Goal: Ask a question

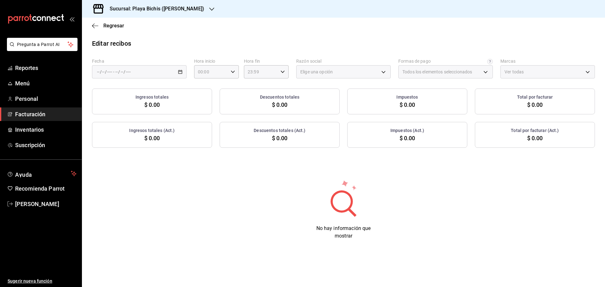
type input "3fceb3f9-c731-4fc1-a75c-4c7f95d77329"
click at [62, 20] on icon "mailbox folders" at bounding box center [62, 17] width 3 height 7
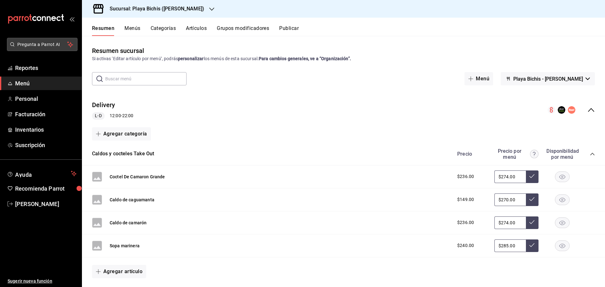
click at [29, 47] on span "Pregunta a Parrot AI" at bounding box center [42, 44] width 50 height 7
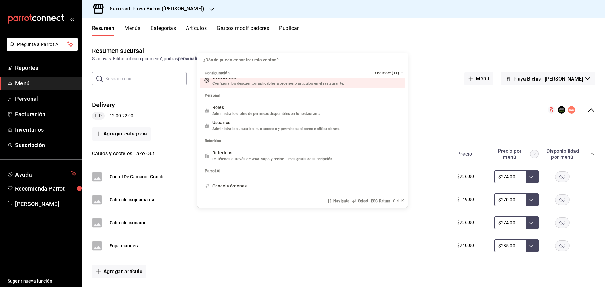
scroll to position [121, 0]
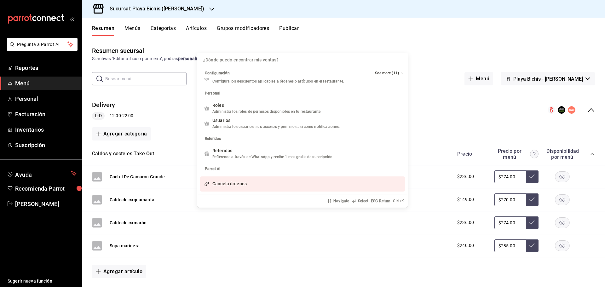
click at [23, 42] on div "¿Dónde puedo encontrar mis ventas? Configuración See more (11) Ventas Venta de …" at bounding box center [302, 143] width 605 height 287
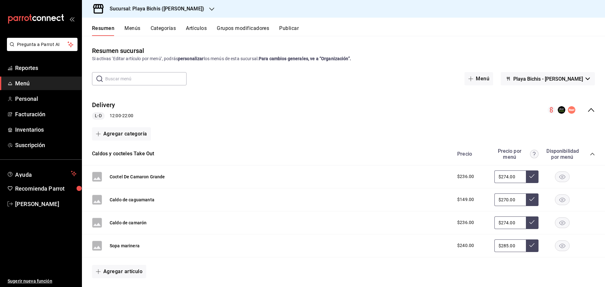
click at [71, 19] on icon "open_drawer_menu" at bounding box center [71, 18] width 5 height 5
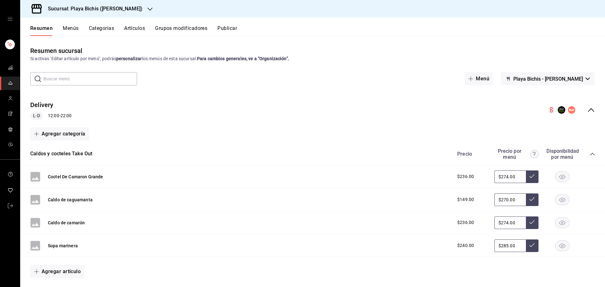
click at [9, 20] on icon "open drawer" at bounding box center [10, 18] width 5 height 5
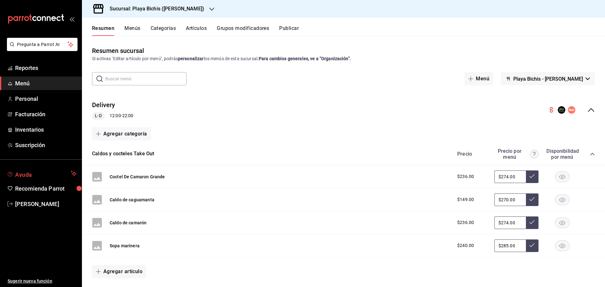
click at [46, 171] on span "Ayuda" at bounding box center [41, 174] width 53 height 8
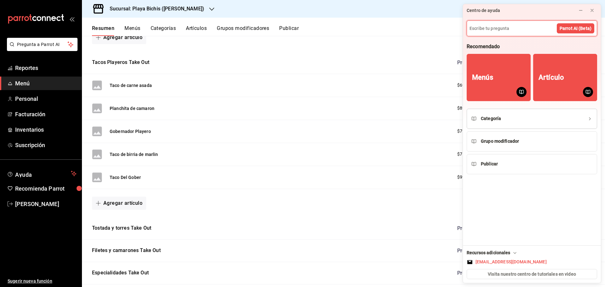
scroll to position [252, 0]
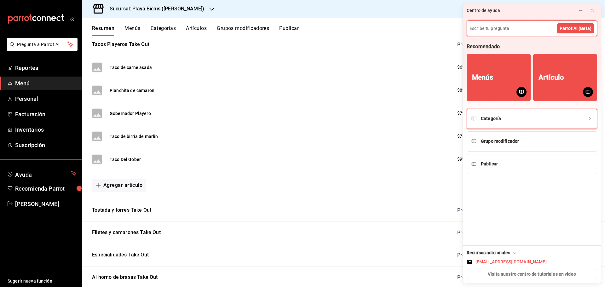
click at [590, 118] on icon "Categoría" at bounding box center [590, 118] width 5 height 5
